Goal: Task Accomplishment & Management: Complete application form

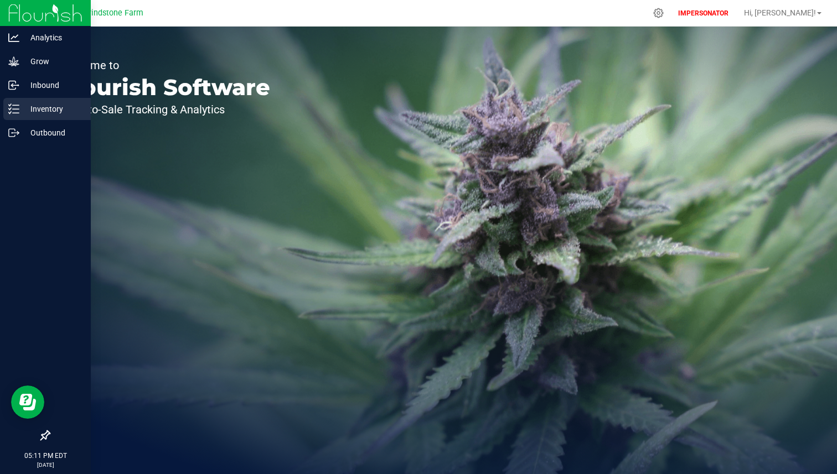
click at [18, 107] on icon at bounding box center [13, 108] width 11 height 11
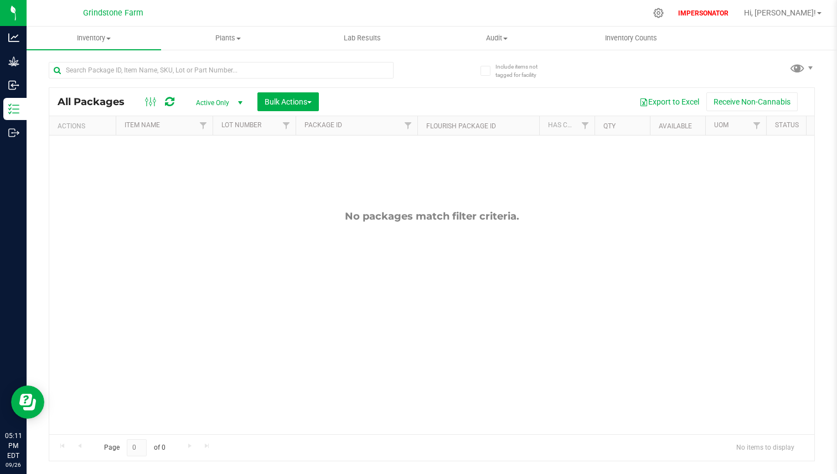
click at [810, 4] on div "IMPERSONATOR Hi, [PERSON_NAME]!" at bounding box center [750, 12] width 152 height 19
click at [810, 5] on div "IMPERSONATOR Hi, [PERSON_NAME]!" at bounding box center [750, 12] width 152 height 19
click at [808, 11] on span "Hi, [PERSON_NAME]!" at bounding box center [780, 12] width 72 height 9
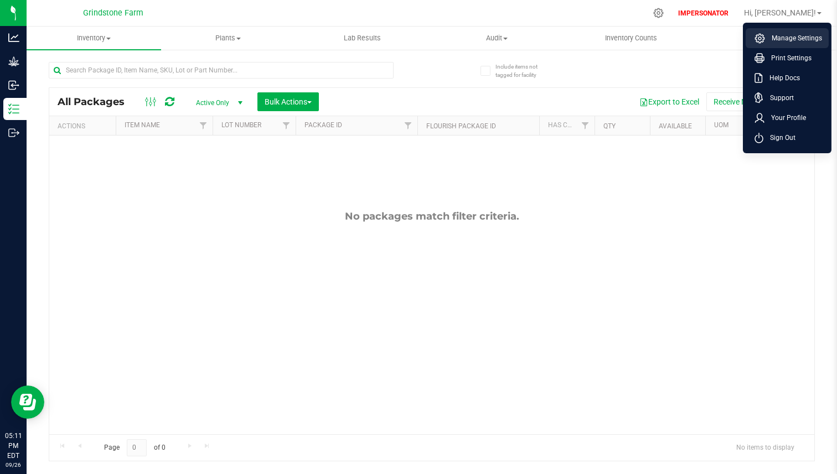
click at [791, 36] on span "Manage Settings" at bounding box center [793, 38] width 57 height 11
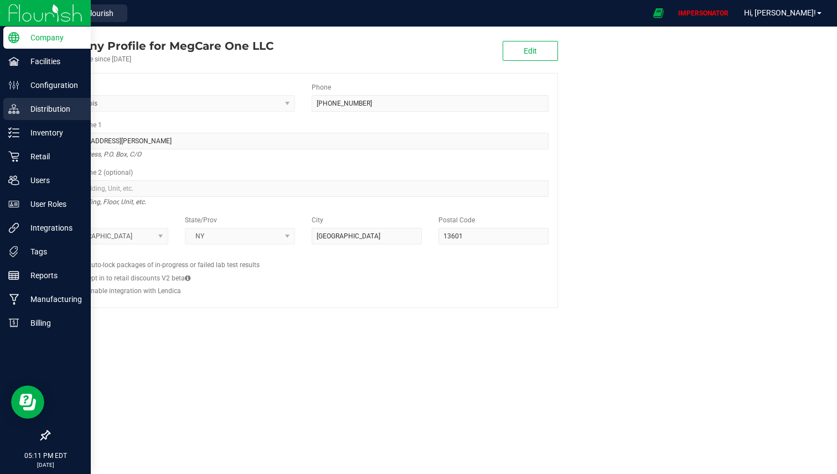
click at [35, 103] on p "Distribution" at bounding box center [52, 108] width 66 height 13
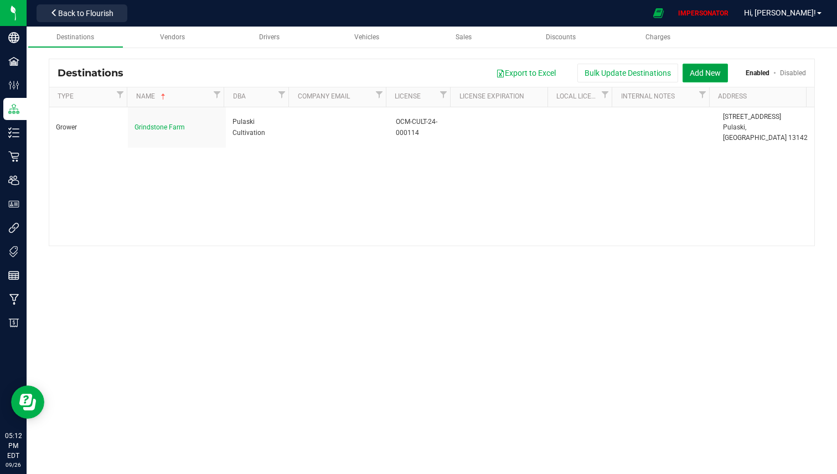
click at [708, 74] on button "Add New" at bounding box center [704, 73] width 45 height 19
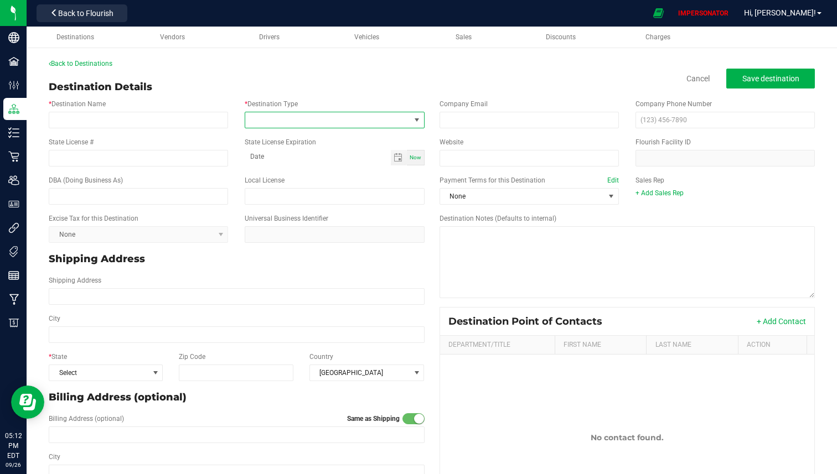
click at [295, 126] on span at bounding box center [327, 119] width 164 height 15
click at [281, 259] on li "Processor" at bounding box center [332, 259] width 177 height 19
click at [148, 369] on span at bounding box center [155, 372] width 14 height 15
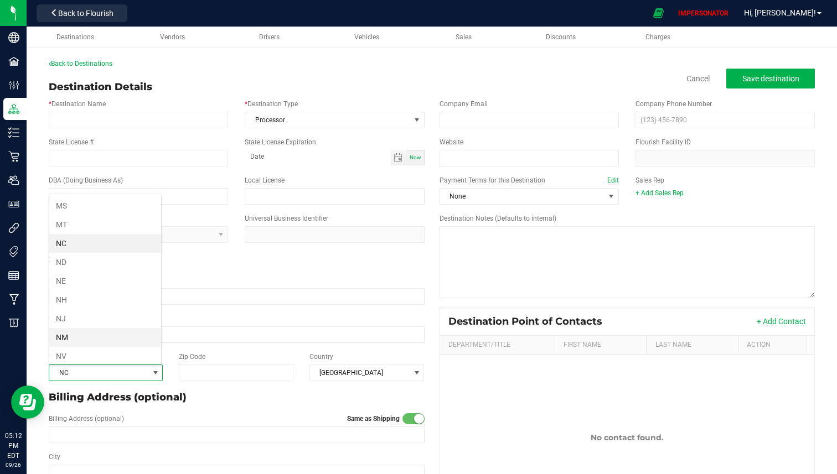
scroll to position [505, 0]
click at [126, 340] on li "NY" at bounding box center [105, 340] width 112 height 19
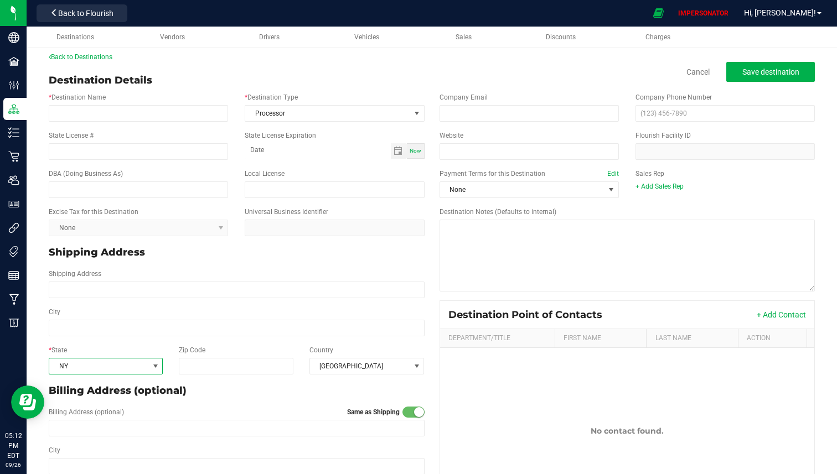
scroll to position [0, 0]
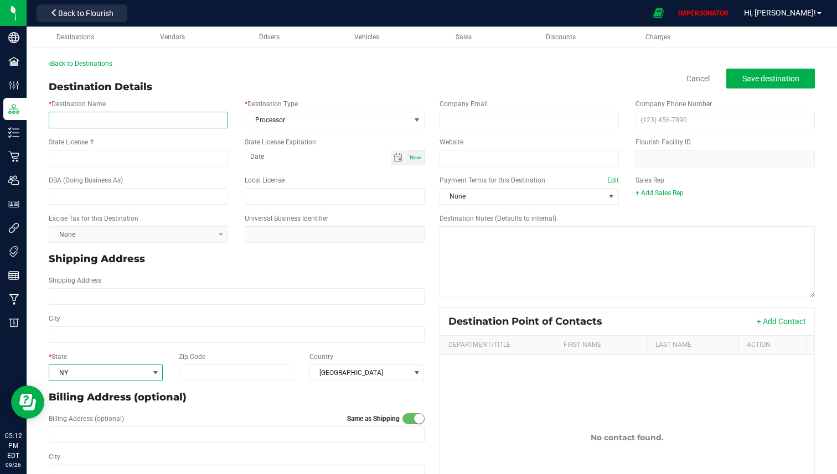
click at [151, 123] on input "* Destination Name" at bounding box center [138, 120] width 179 height 17
click at [118, 123] on input "Veteran's Holdings" at bounding box center [138, 120] width 179 height 17
paste input "s Holdings, Inc"
type input "Veterans Holdings, Inc"
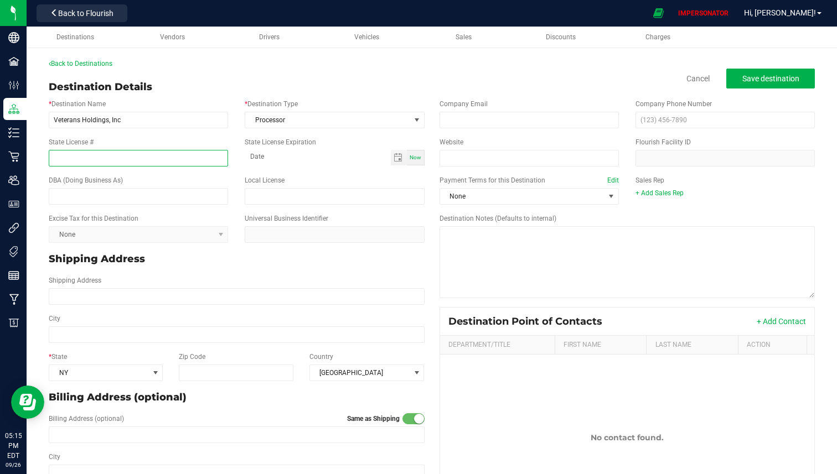
click at [164, 155] on input "State License #" at bounding box center [138, 158] width 179 height 17
paste input "OCM-PROC-24-000069"
type input "OCM-PROC-24-000069"
click at [785, 86] on button "Save destination" at bounding box center [770, 79] width 89 height 20
click at [276, 45] on link "Drivers" at bounding box center [269, 38] width 96 height 22
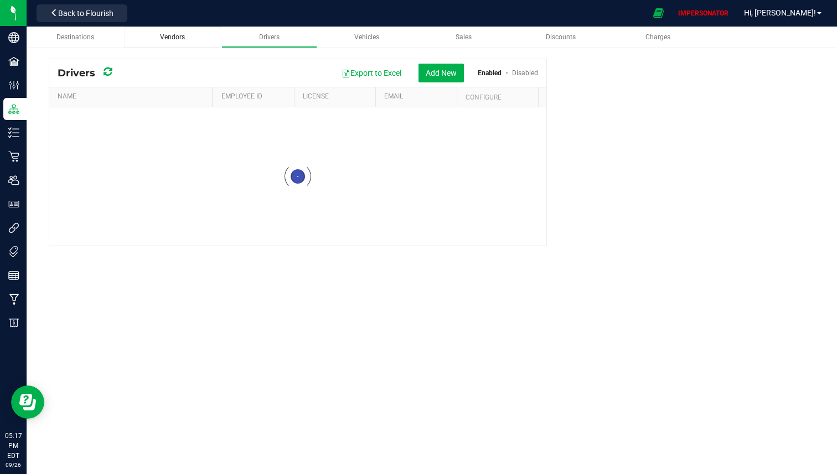
click at [193, 40] on div "Vendors" at bounding box center [172, 37] width 78 height 9
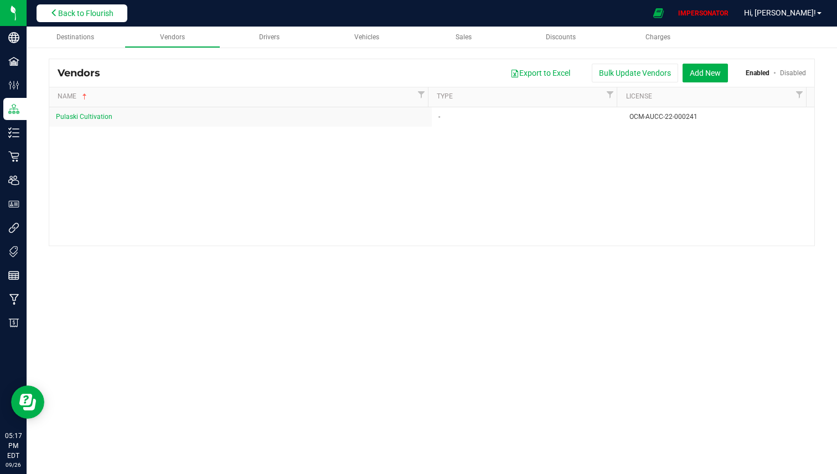
click at [100, 16] on span "Back to Flourish" at bounding box center [85, 13] width 55 height 9
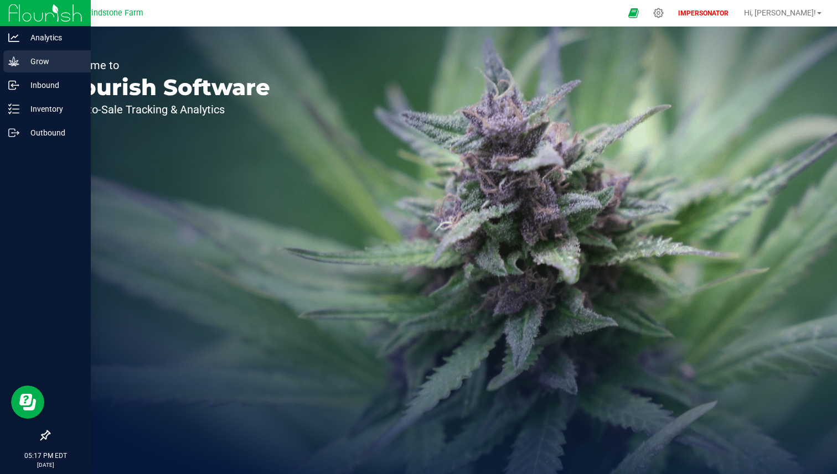
click at [46, 62] on p "Grow" at bounding box center [52, 61] width 66 height 13
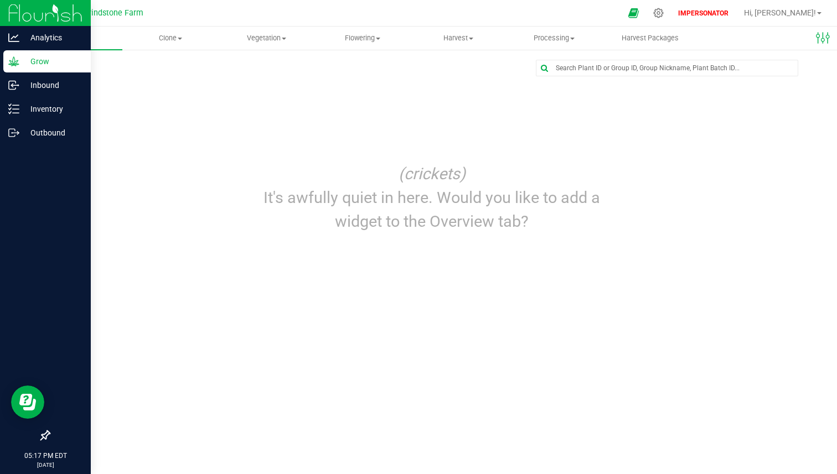
click at [48, 436] on icon at bounding box center [45, 435] width 11 height 11
click at [40, 437] on input "checkbox" at bounding box center [40, 437] width 0 height 0
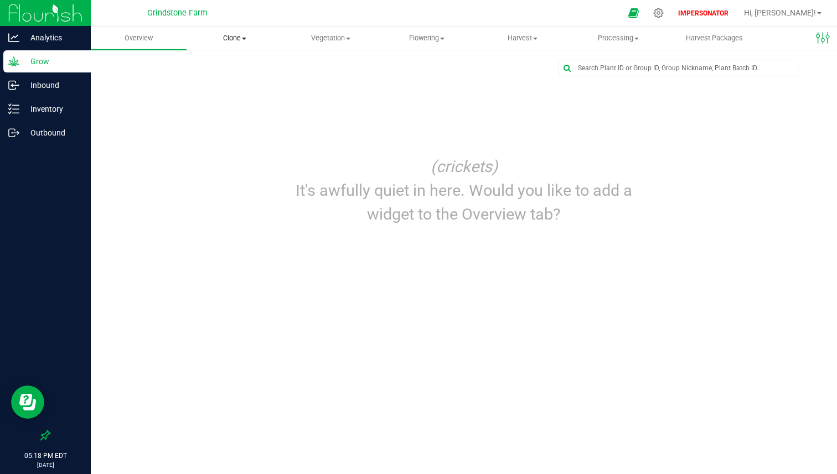
click at [237, 40] on span "Clone" at bounding box center [234, 38] width 95 height 10
click at [228, 80] on span "Cloning groups" at bounding box center [228, 79] width 84 height 9
